Goal: Transaction & Acquisition: Purchase product/service

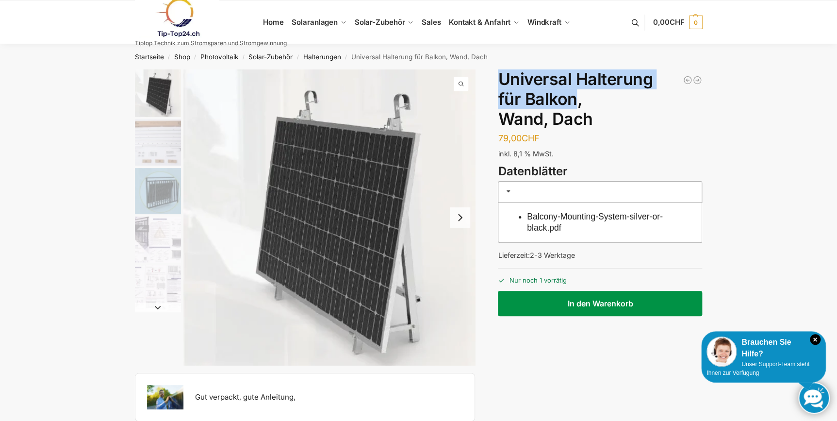
click at [534, 300] on button "In den Warenkorb" at bounding box center [600, 303] width 204 height 25
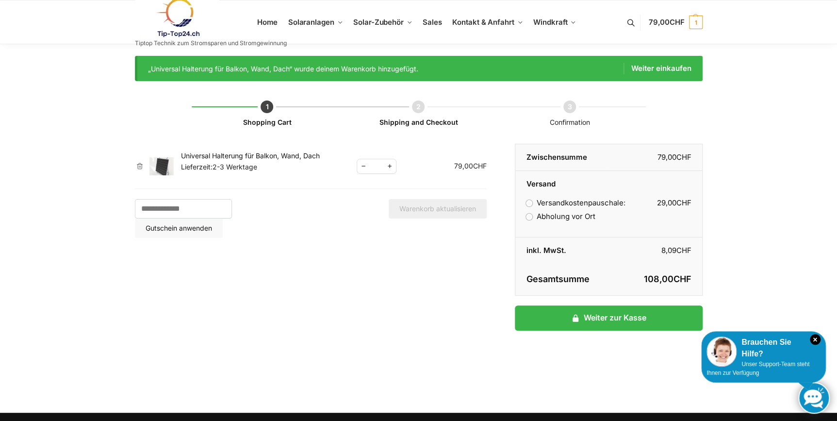
click at [554, 218] on label "Abholung vor Ort" at bounding box center [560, 216] width 69 height 9
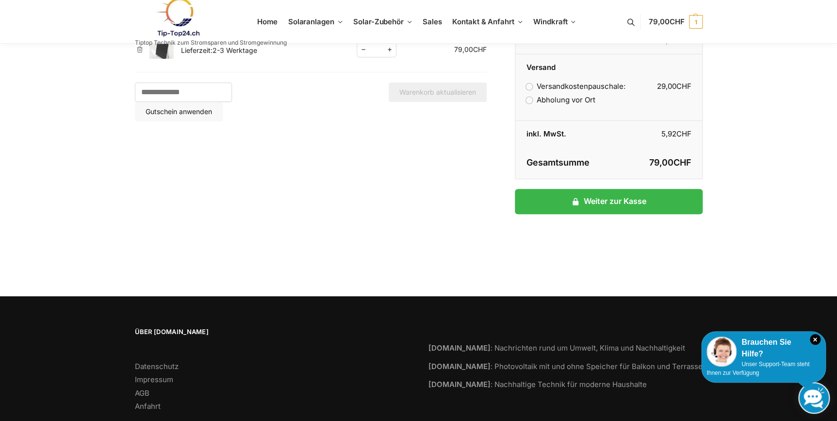
scroll to position [141, 0]
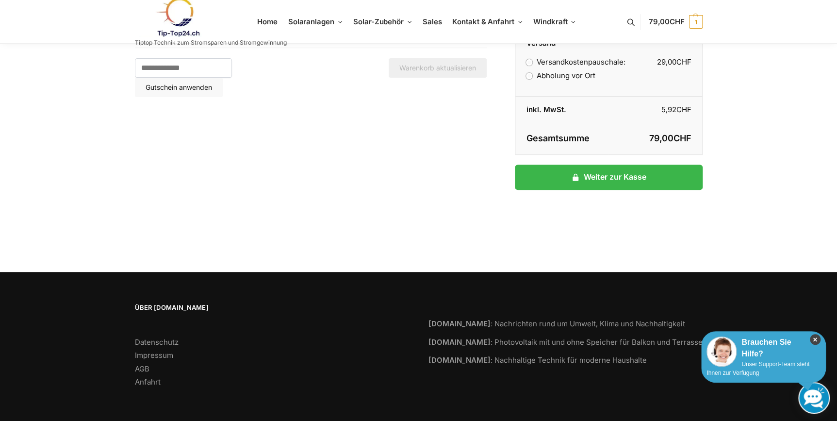
click at [812, 336] on icon "×" at bounding box center [815, 339] width 11 height 11
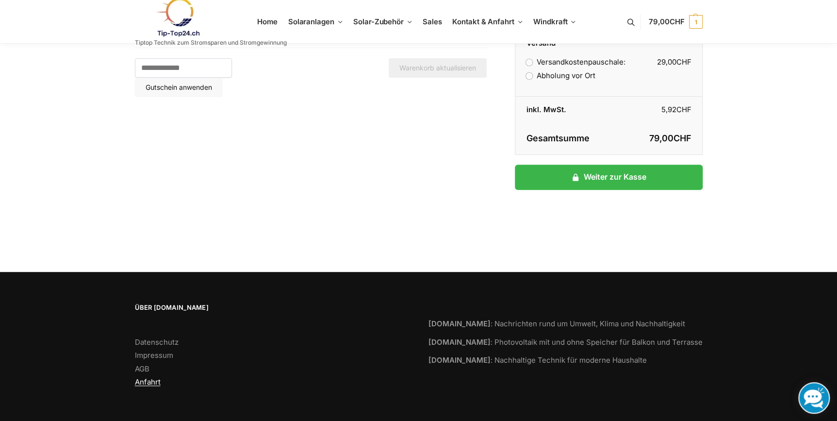
click at [154, 381] on link "Anfahrt" at bounding box center [148, 381] width 26 height 9
